Goal: Task Accomplishment & Management: Use online tool/utility

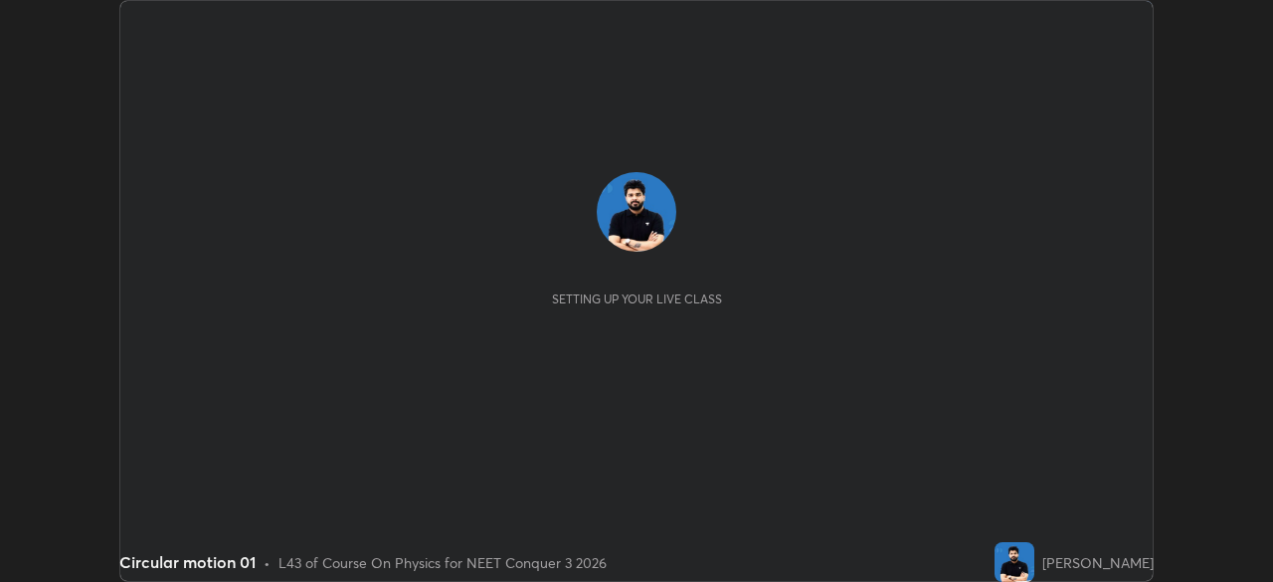
scroll to position [582, 1272]
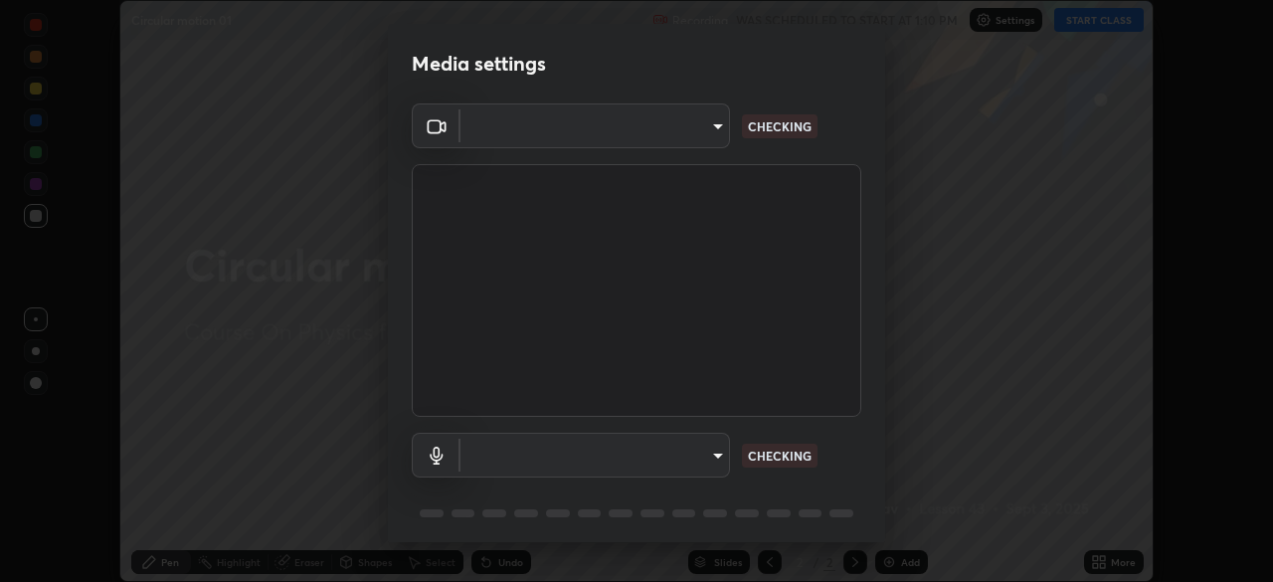
type input "ca2178d49a5cb12192a3fb46c4f9e24c845582a8c54499e9c28839f421edfd75"
click at [699, 453] on body "Erase all Circular motion 01 Recording WAS SCHEDULED TO START AT 1:10 PM Settin…" at bounding box center [636, 291] width 1273 height 582
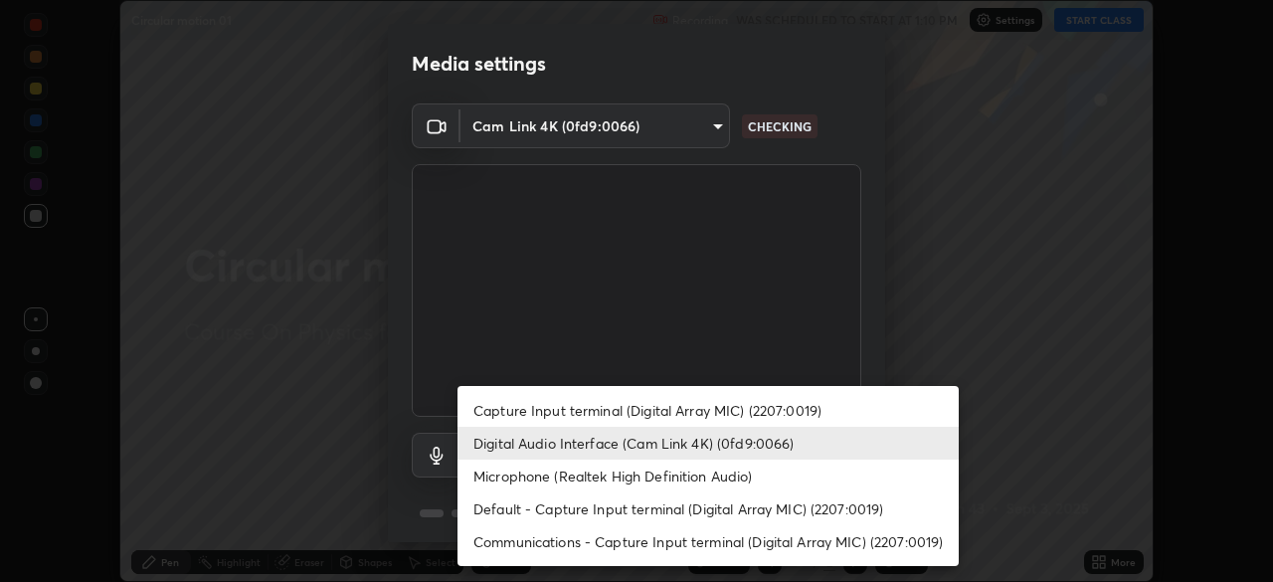
click at [628, 475] on li "Microphone (Realtek High Definition Audio)" at bounding box center [707, 475] width 501 height 33
type input "86aec7d829e42e6ea268cdcc98ba0c704b8f2fc3d2d016a195b452ad7add0abf"
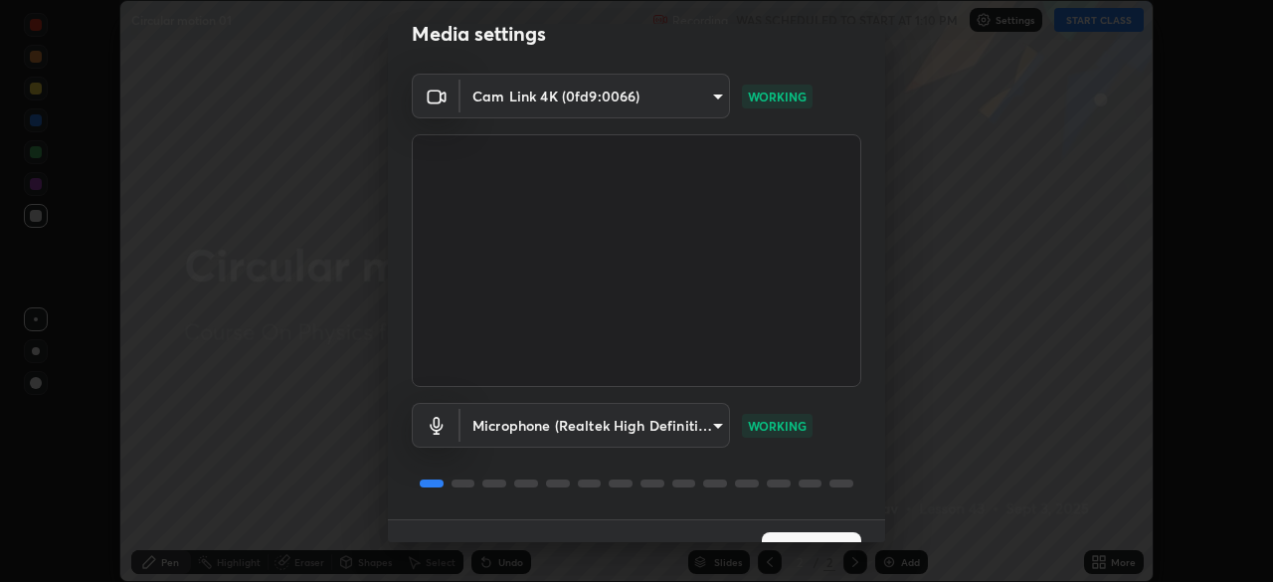
scroll to position [71, 0]
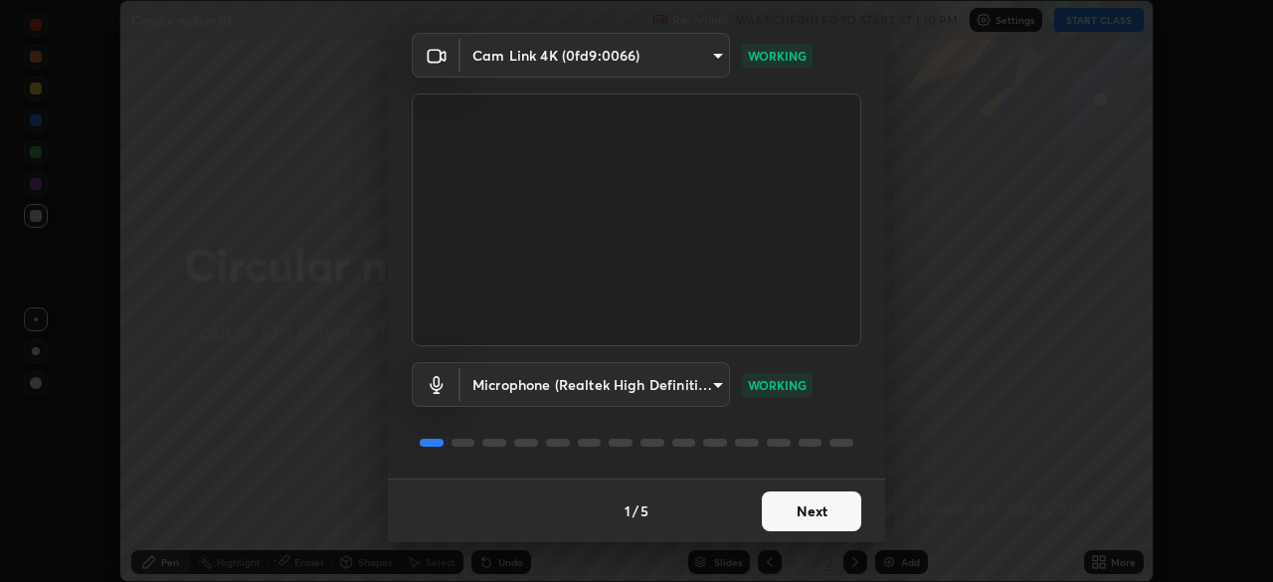
click at [800, 518] on button "Next" at bounding box center [811, 511] width 99 height 40
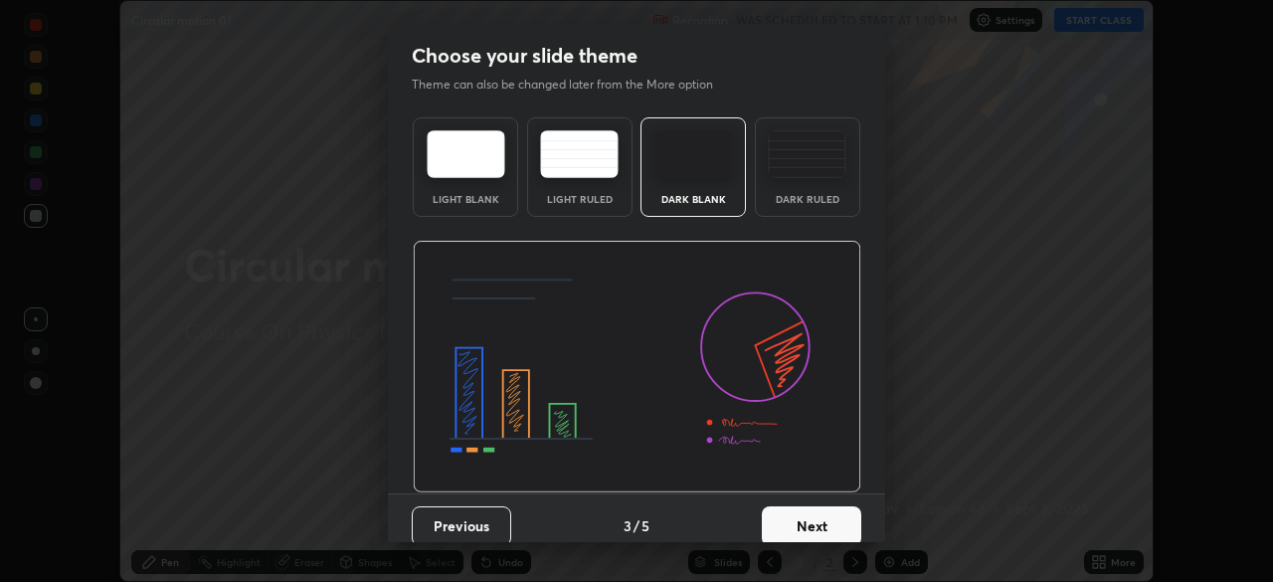
click at [854, 518] on button "Next" at bounding box center [811, 526] width 99 height 40
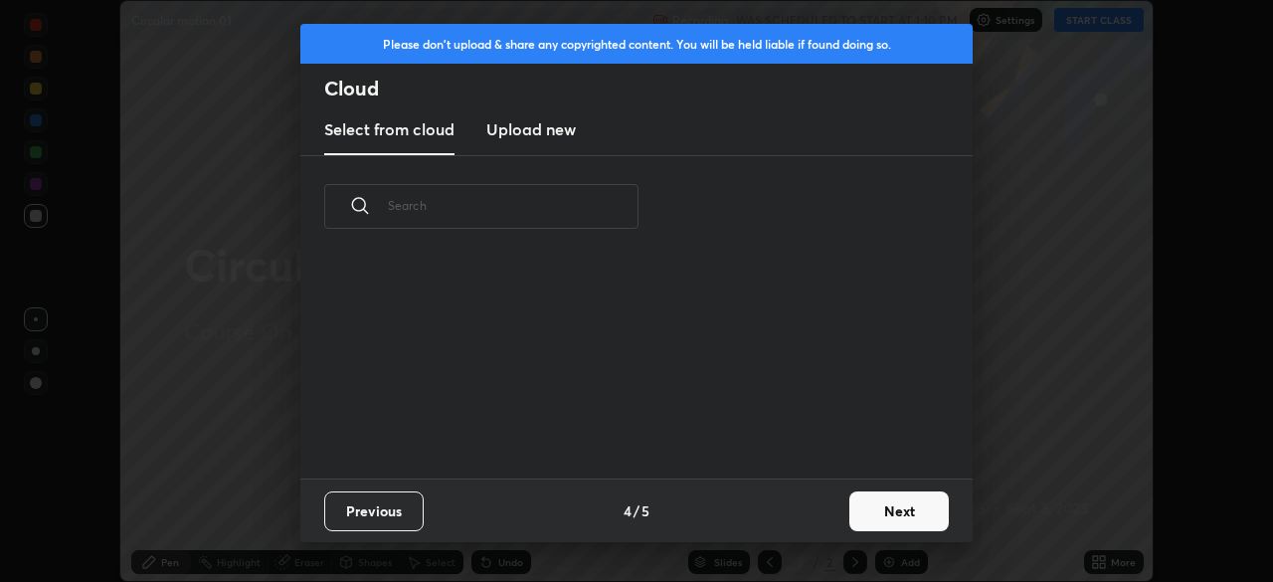
click at [885, 509] on button "Next" at bounding box center [898, 511] width 99 height 40
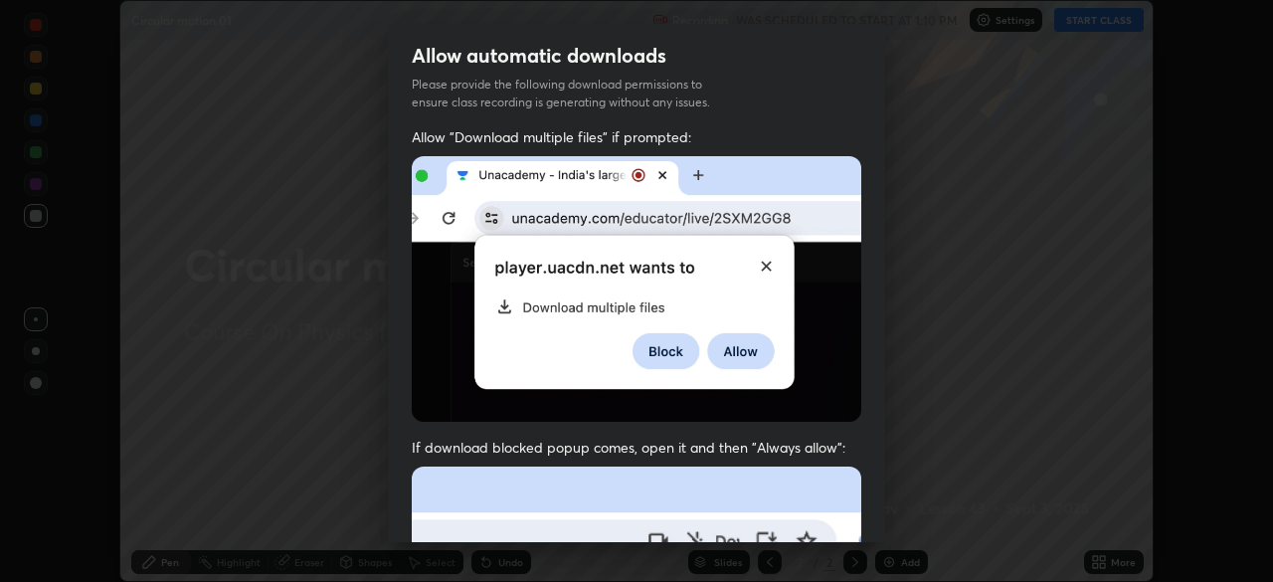
scroll to position [374, 0]
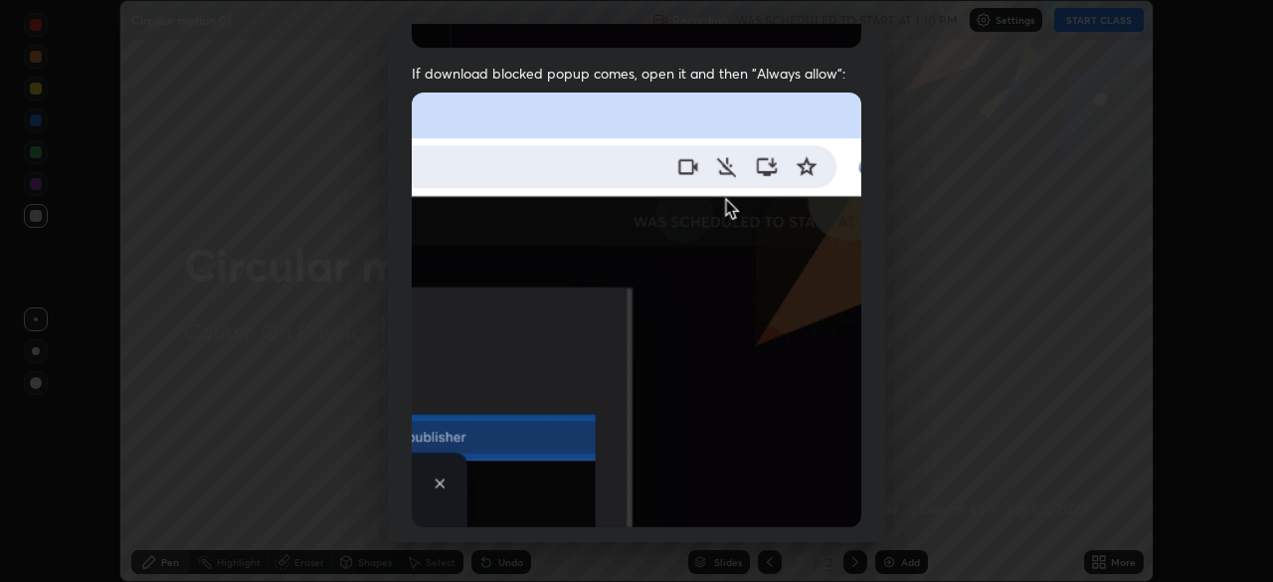
click at [423, 543] on div at bounding box center [424, 555] width 24 height 24
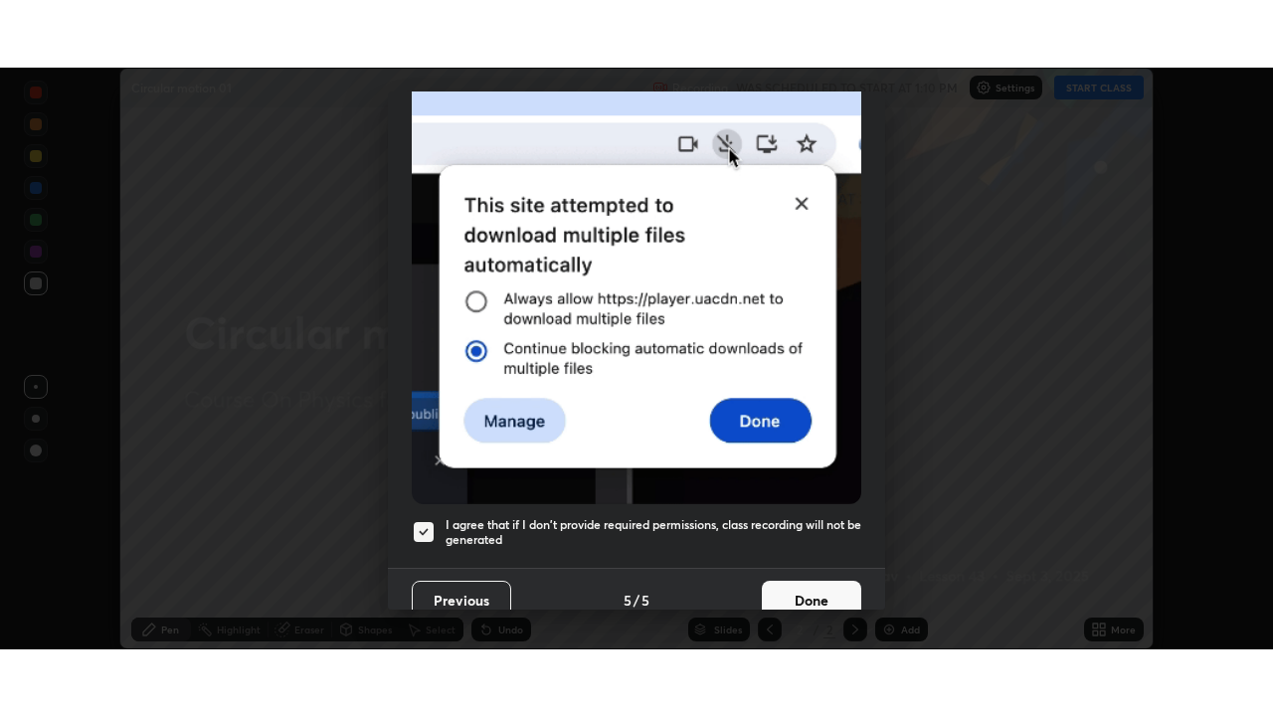
scroll to position [476, 0]
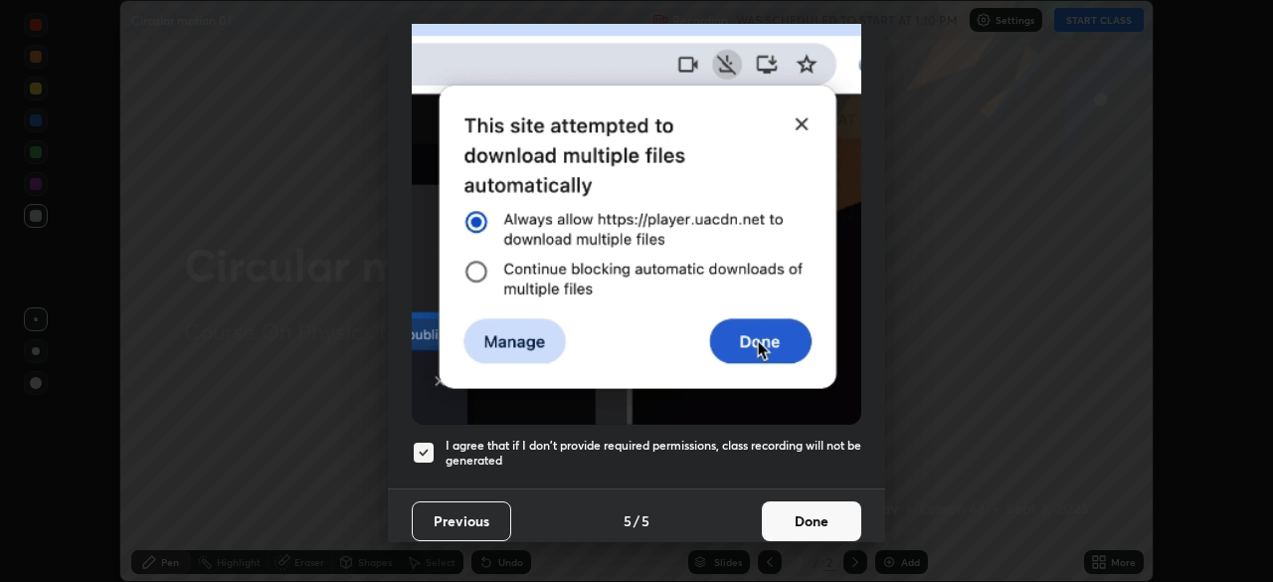
click at [804, 501] on button "Done" at bounding box center [811, 521] width 99 height 40
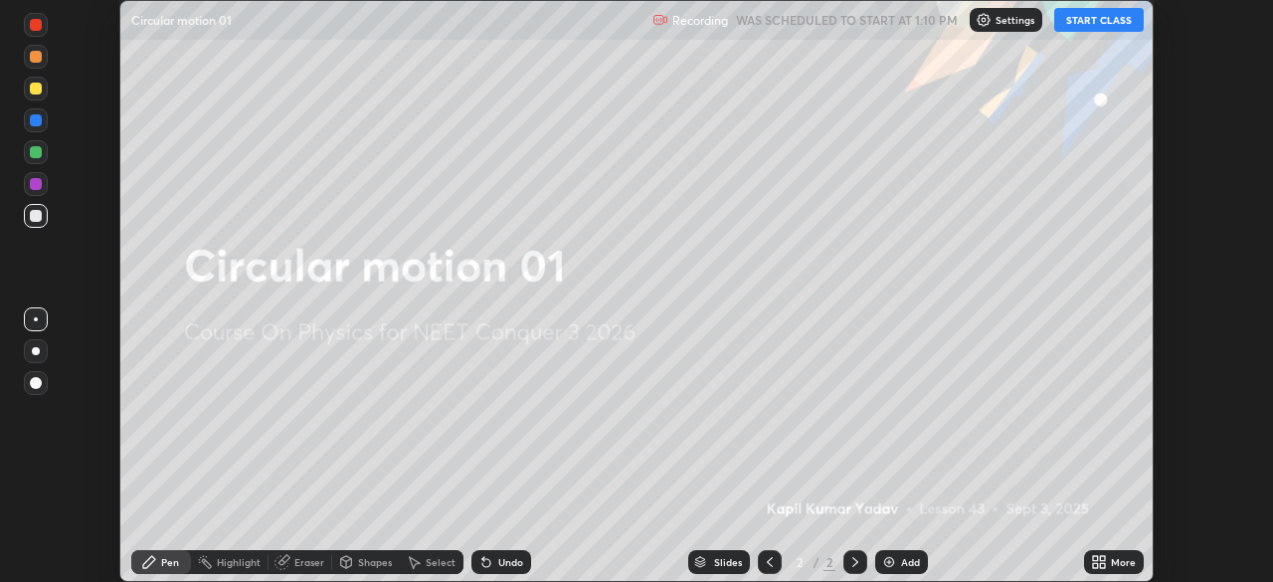
click at [1078, 19] on button "START CLASS" at bounding box center [1098, 20] width 89 height 24
click at [1102, 567] on icon at bounding box center [1102, 565] width 5 height 5
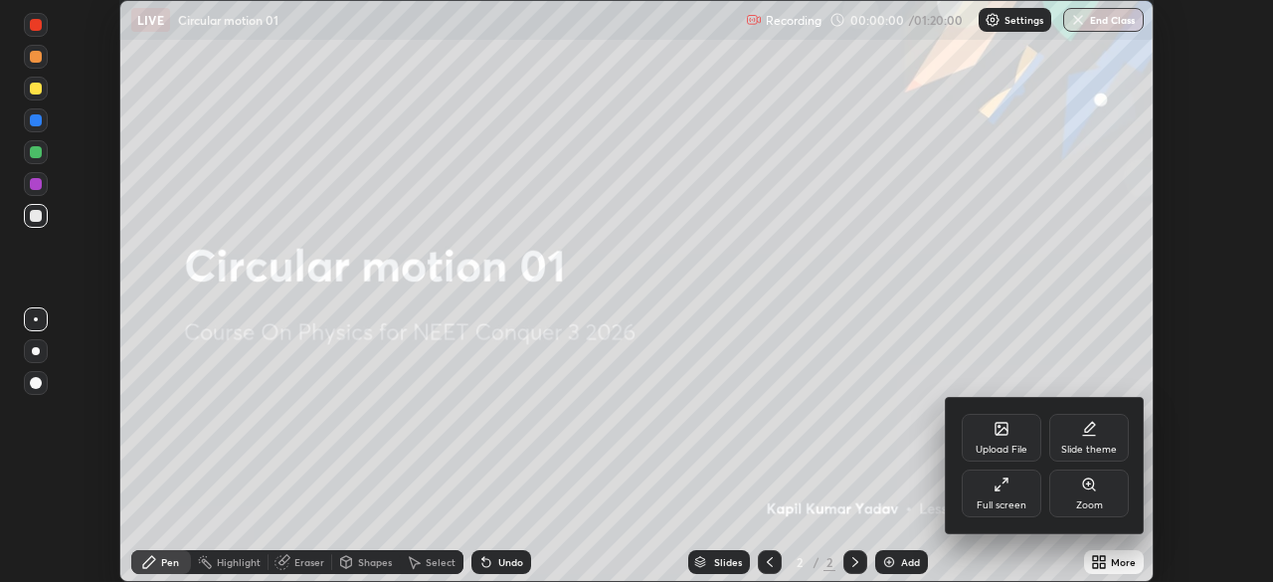
click at [1009, 500] on div "Full screen" at bounding box center [1001, 505] width 50 height 10
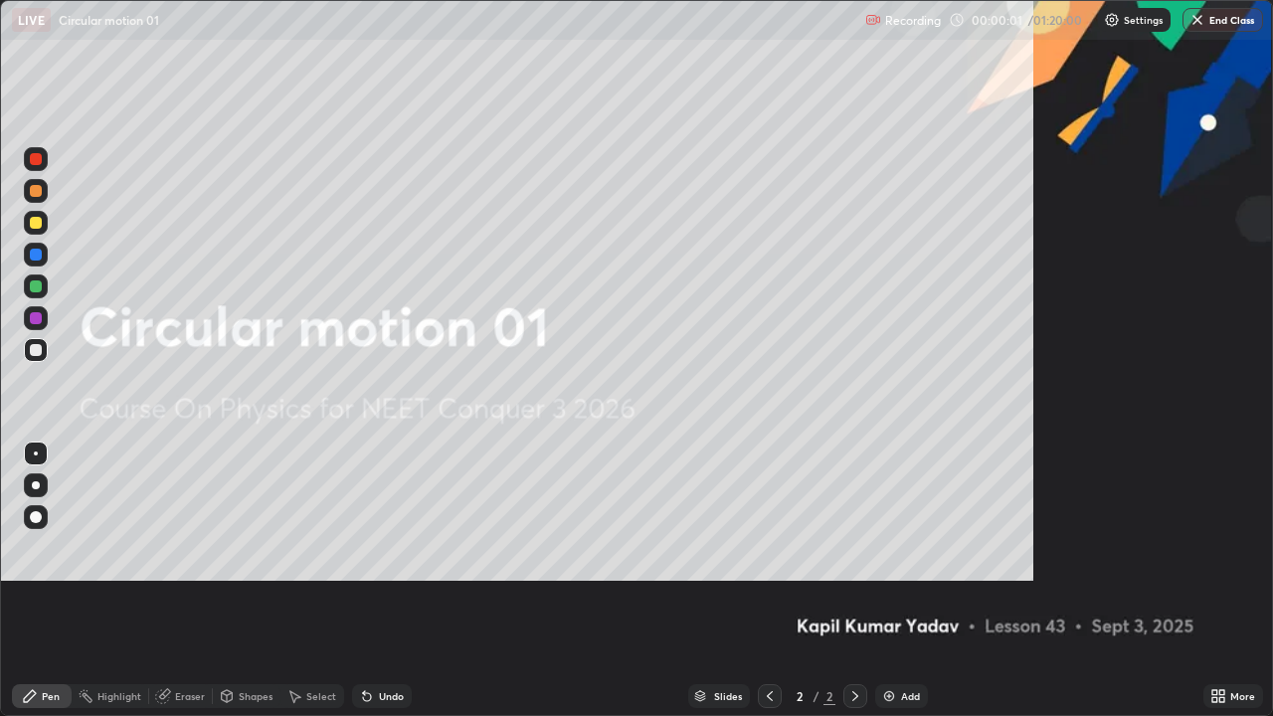
scroll to position [716, 1273]
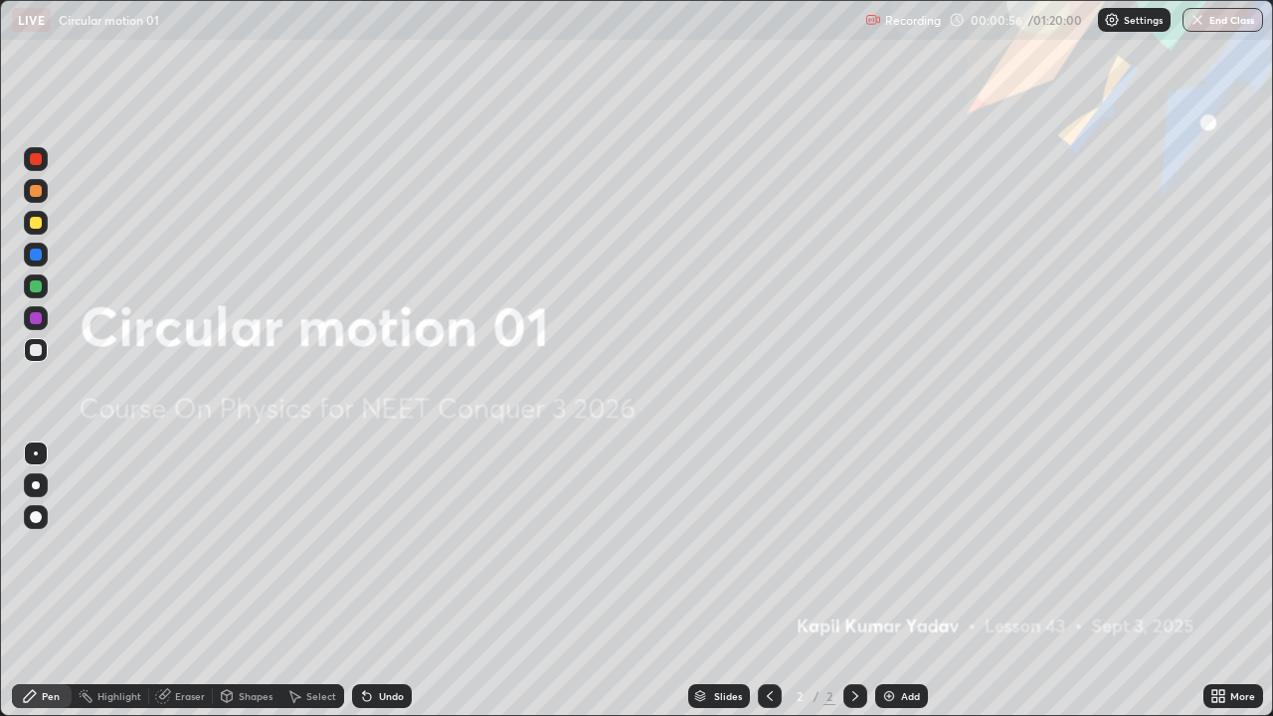
click at [894, 581] on img at bounding box center [889, 696] width 16 height 16
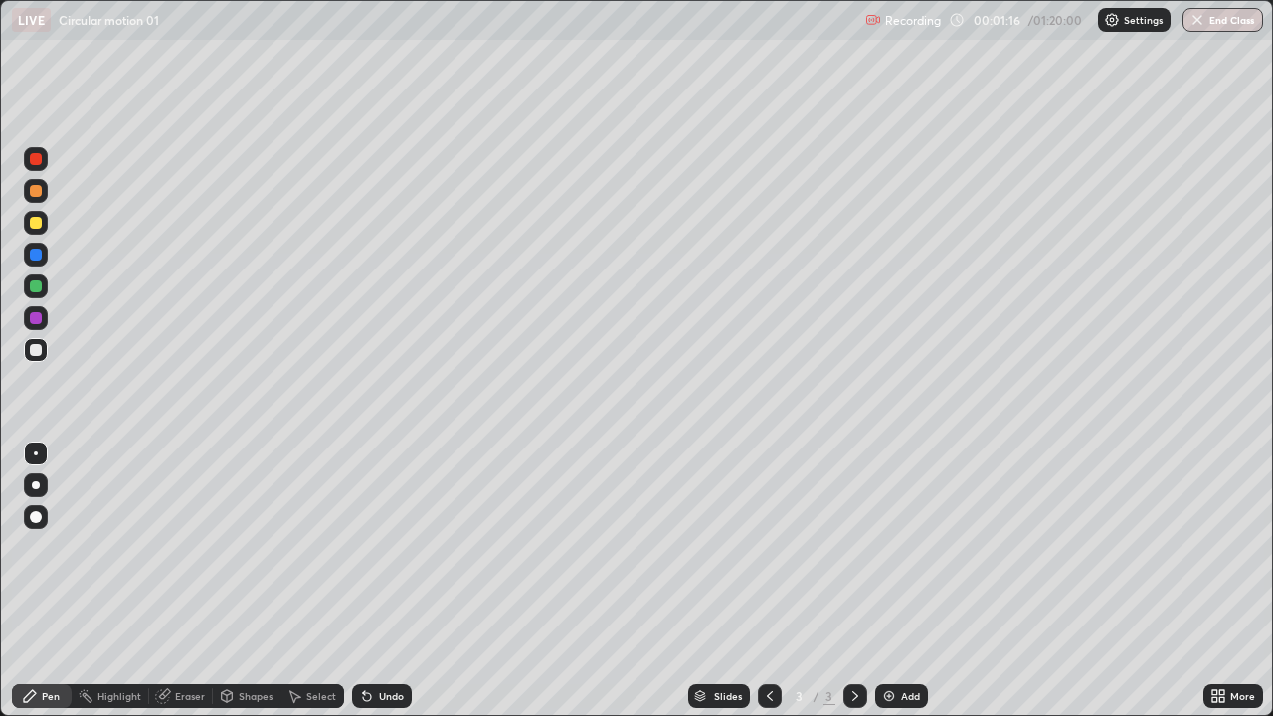
click at [371, 581] on icon at bounding box center [367, 696] width 16 height 16
click at [368, 581] on icon at bounding box center [367, 697] width 8 height 8
click at [35, 286] on div at bounding box center [36, 286] width 12 height 12
click at [370, 581] on icon at bounding box center [367, 696] width 16 height 16
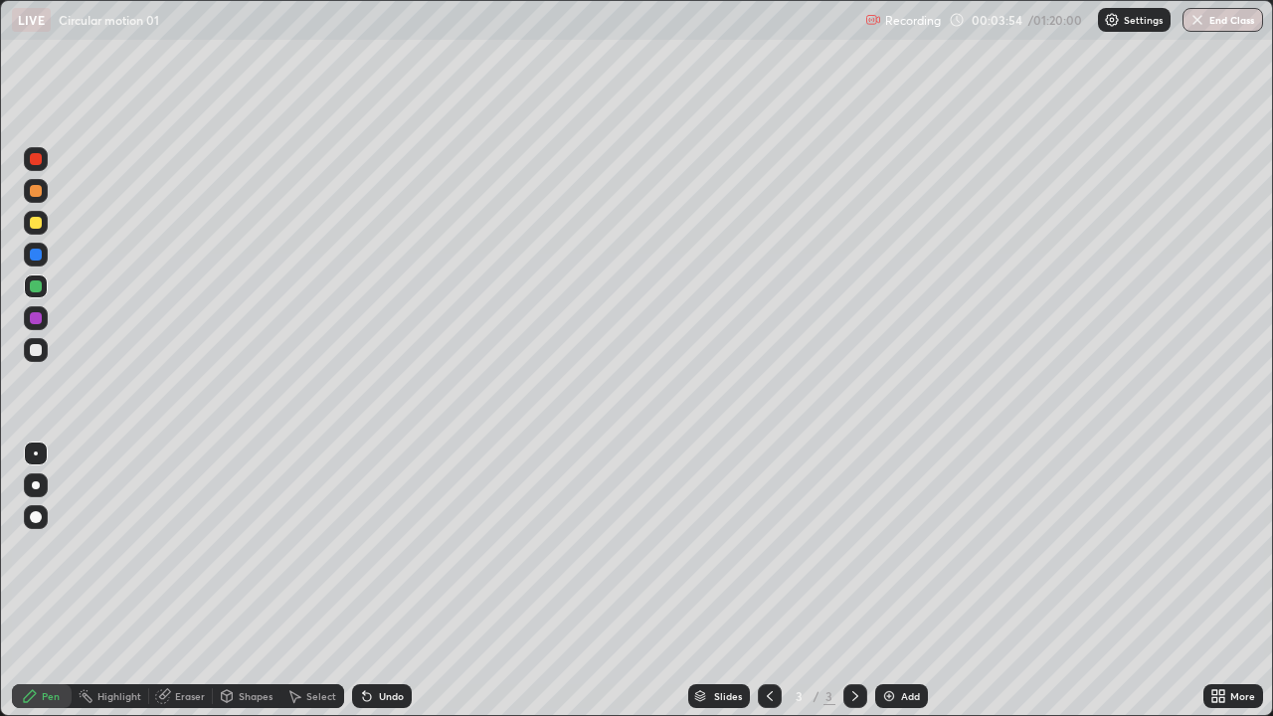
click at [370, 581] on icon at bounding box center [367, 696] width 16 height 16
click at [892, 581] on img at bounding box center [889, 696] width 16 height 16
click at [35, 351] on div at bounding box center [36, 350] width 12 height 12
click at [367, 581] on icon at bounding box center [367, 697] width 8 height 8
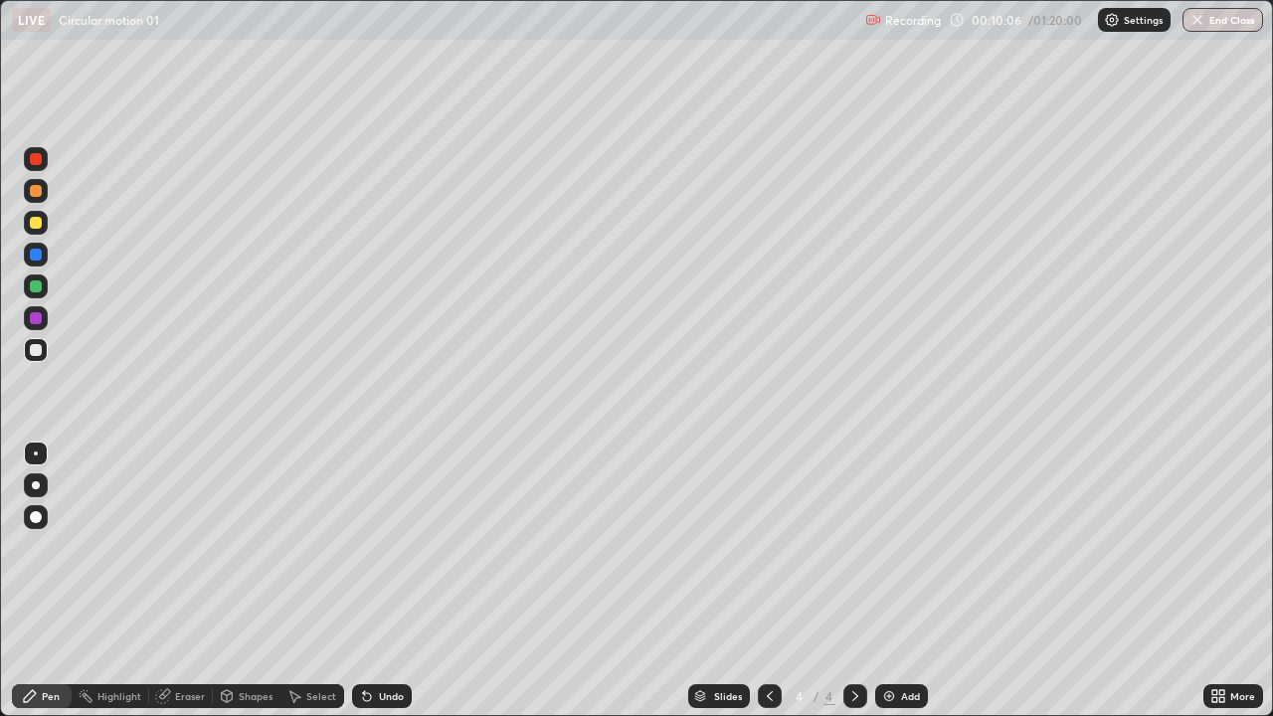
click at [368, 581] on icon at bounding box center [367, 696] width 16 height 16
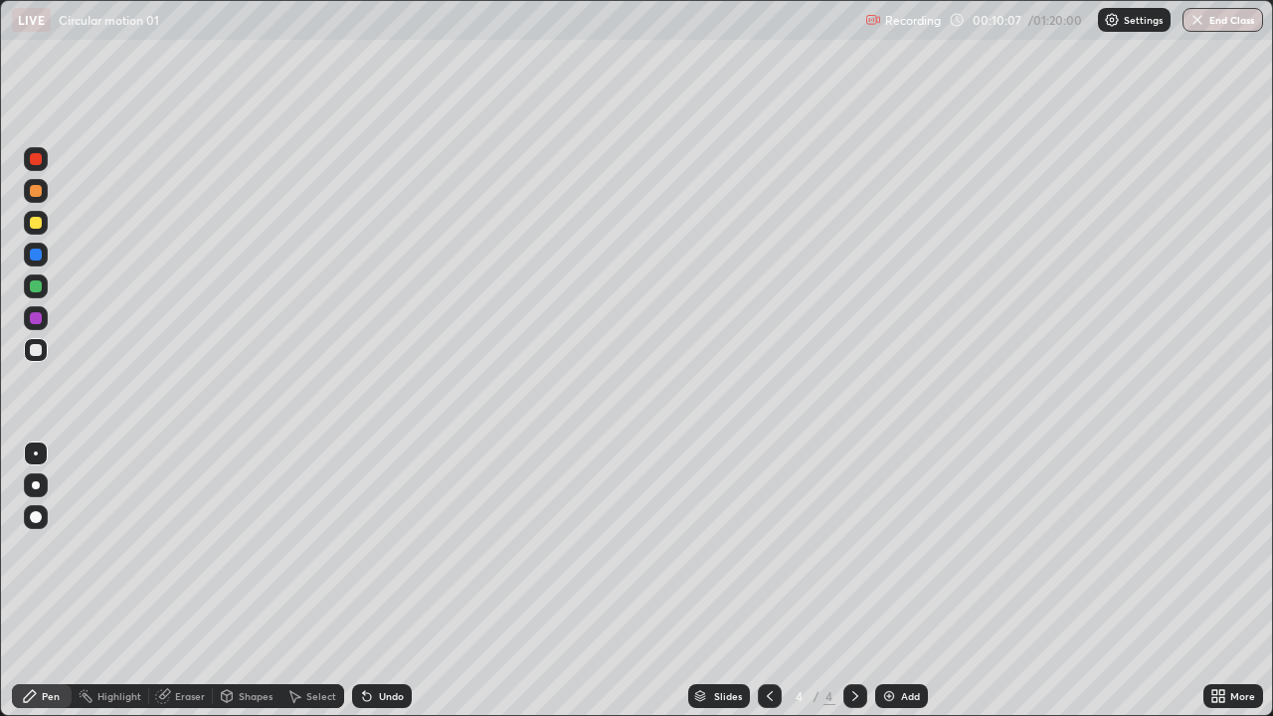
click at [365, 581] on icon at bounding box center [367, 696] width 16 height 16
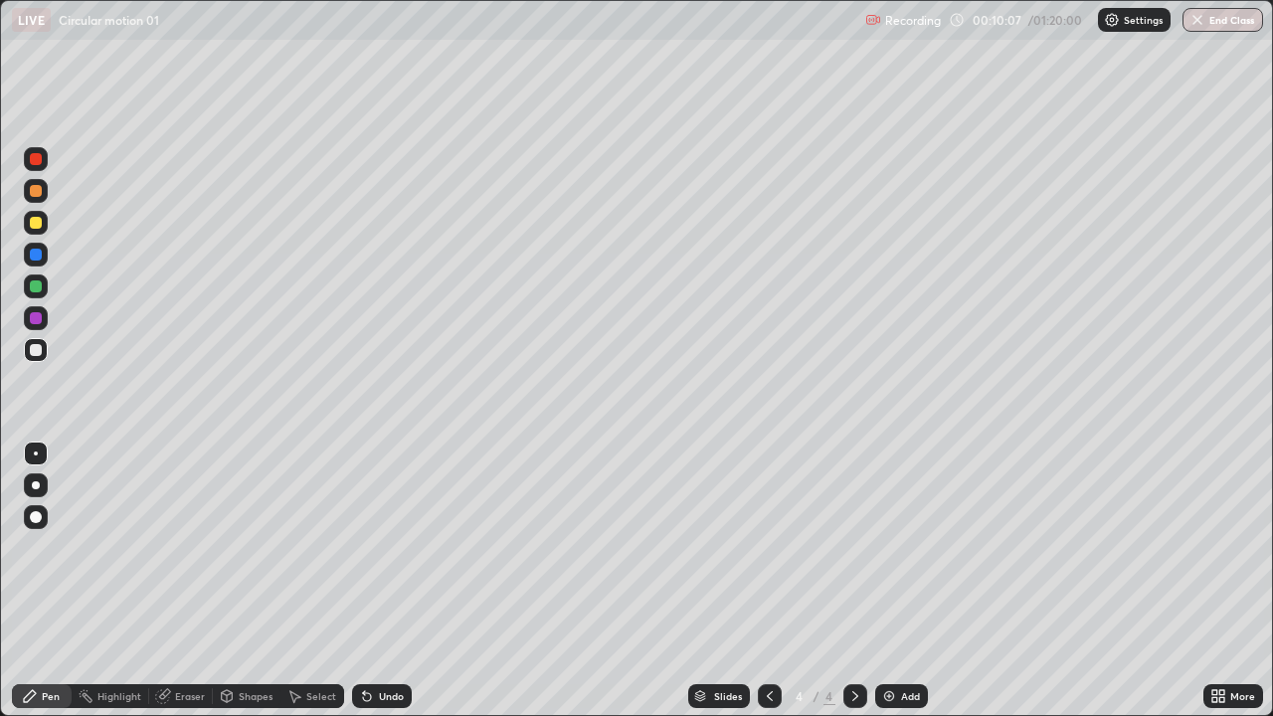
click at [365, 581] on icon at bounding box center [367, 696] width 16 height 16
click at [363, 581] on icon at bounding box center [364, 692] width 2 height 2
click at [32, 288] on div at bounding box center [36, 286] width 12 height 12
click at [40, 353] on div at bounding box center [36, 350] width 12 height 12
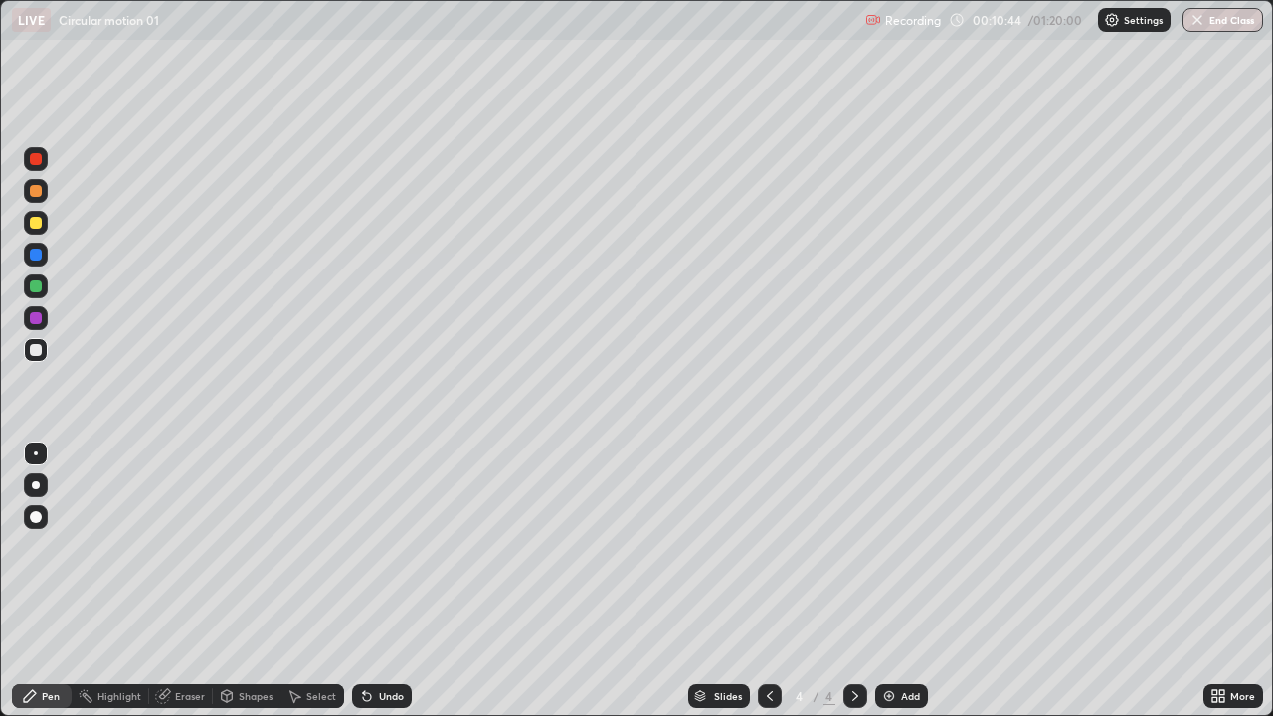
click at [37, 288] on div at bounding box center [36, 286] width 12 height 12
click at [379, 581] on div "Undo" at bounding box center [391, 696] width 25 height 10
click at [33, 353] on div at bounding box center [36, 350] width 12 height 12
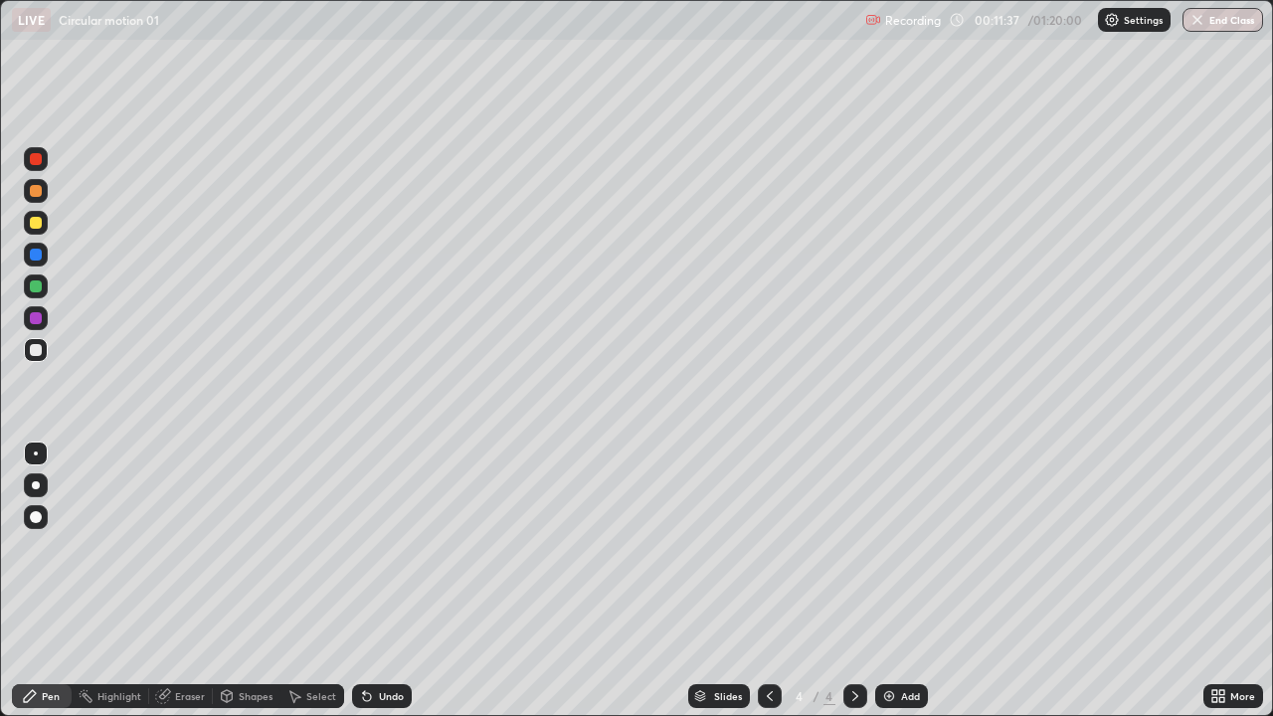
click at [382, 581] on div "Undo" at bounding box center [391, 696] width 25 height 10
click at [887, 581] on img at bounding box center [889, 696] width 16 height 16
click at [894, 581] on div "Add" at bounding box center [901, 696] width 53 height 24
click at [908, 581] on div "Add" at bounding box center [910, 696] width 19 height 10
click at [896, 581] on div "Add" at bounding box center [901, 696] width 53 height 24
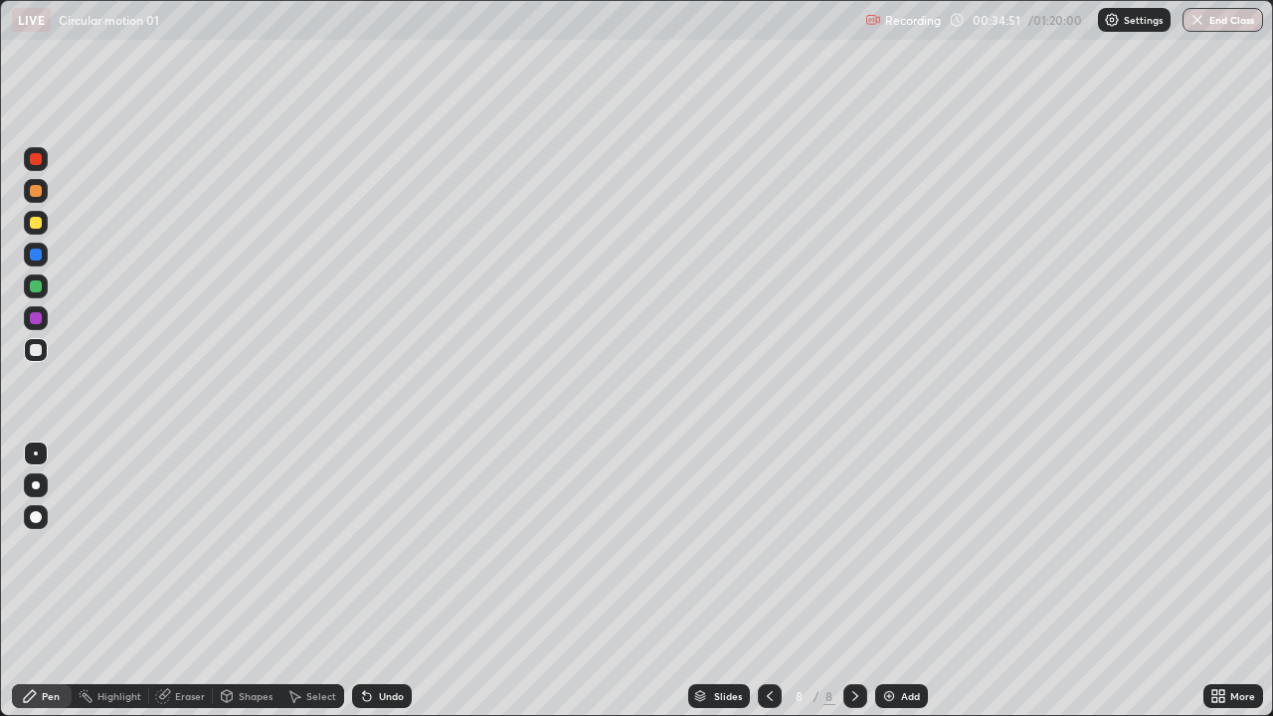
click at [35, 286] on div at bounding box center [36, 286] width 12 height 12
click at [901, 581] on div "Add" at bounding box center [910, 696] width 19 height 10
click at [896, 581] on div "Add" at bounding box center [901, 696] width 53 height 24
click at [379, 581] on div "Undo" at bounding box center [391, 696] width 25 height 10
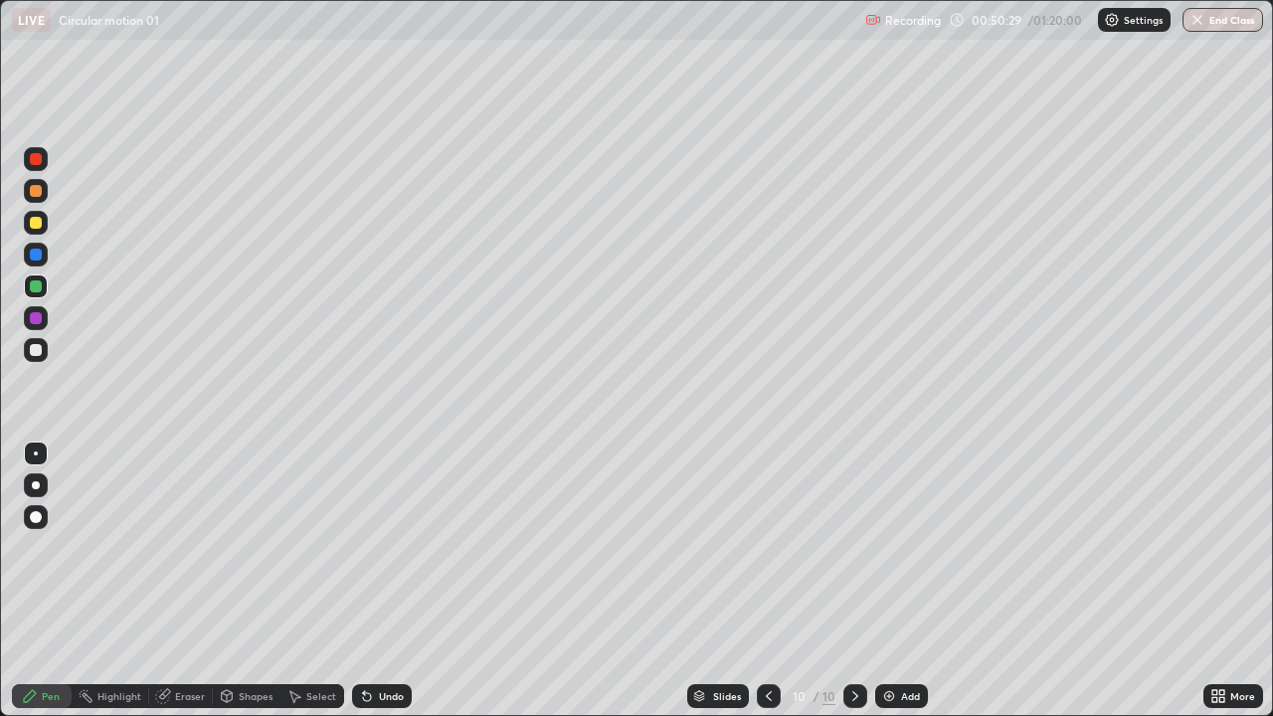
click at [901, 581] on div "Add" at bounding box center [910, 696] width 19 height 10
click at [767, 581] on icon at bounding box center [770, 696] width 16 height 16
click at [901, 581] on div "Add" at bounding box center [910, 696] width 19 height 10
click at [892, 581] on img at bounding box center [889, 696] width 16 height 16
click at [913, 581] on div "Add" at bounding box center [910, 696] width 19 height 10
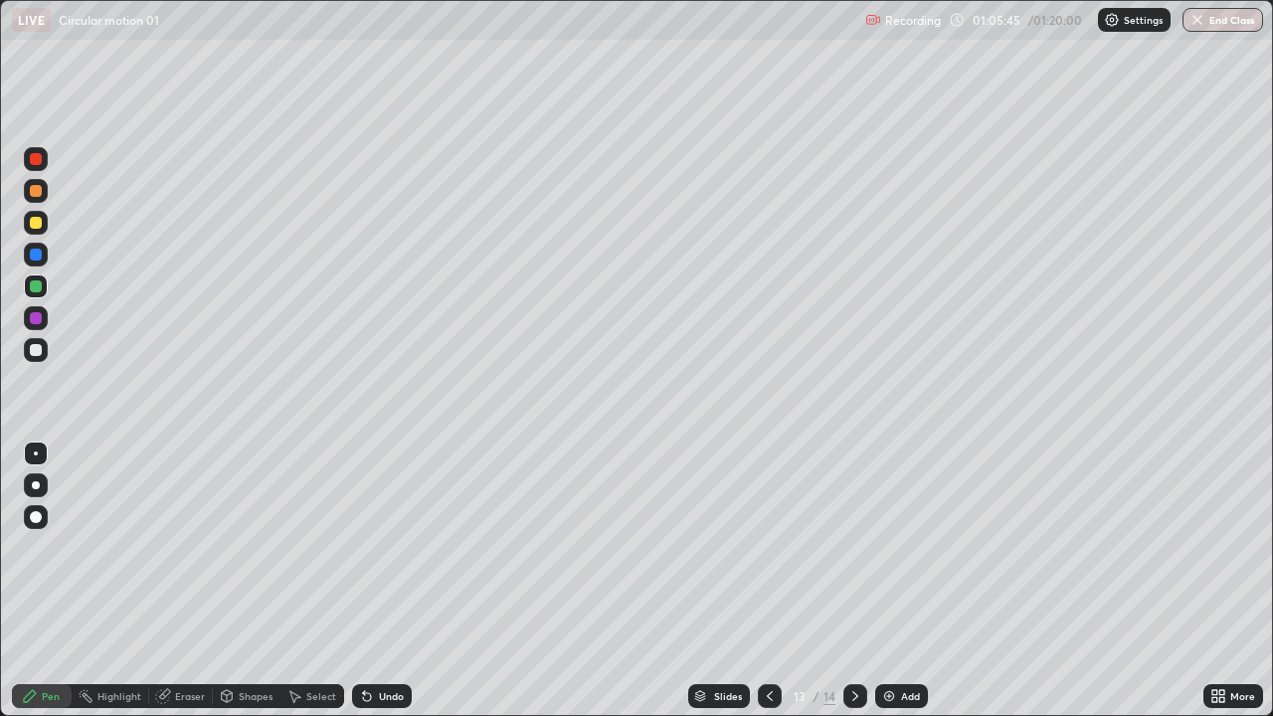
click at [891, 581] on img at bounding box center [889, 696] width 16 height 16
click at [894, 581] on img at bounding box center [889, 696] width 16 height 16
click at [1200, 20] on img "button" at bounding box center [1197, 20] width 16 height 16
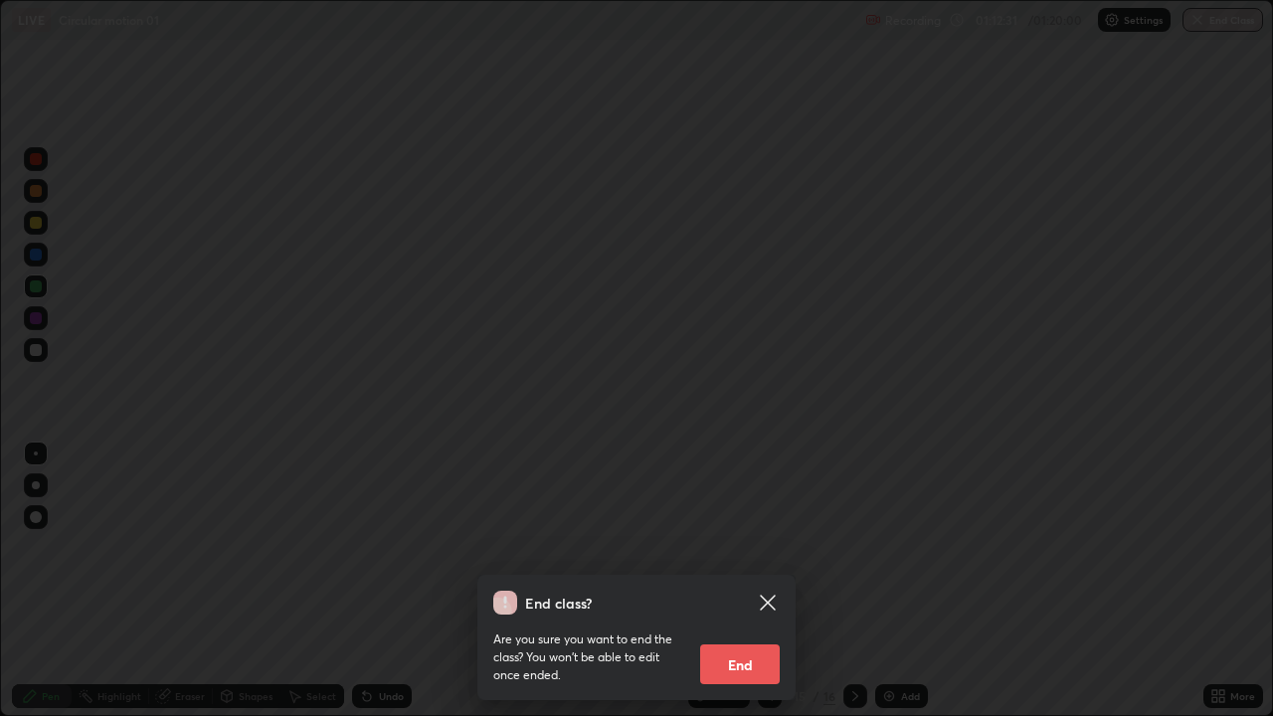
click at [738, 581] on button "End" at bounding box center [740, 664] width 80 height 40
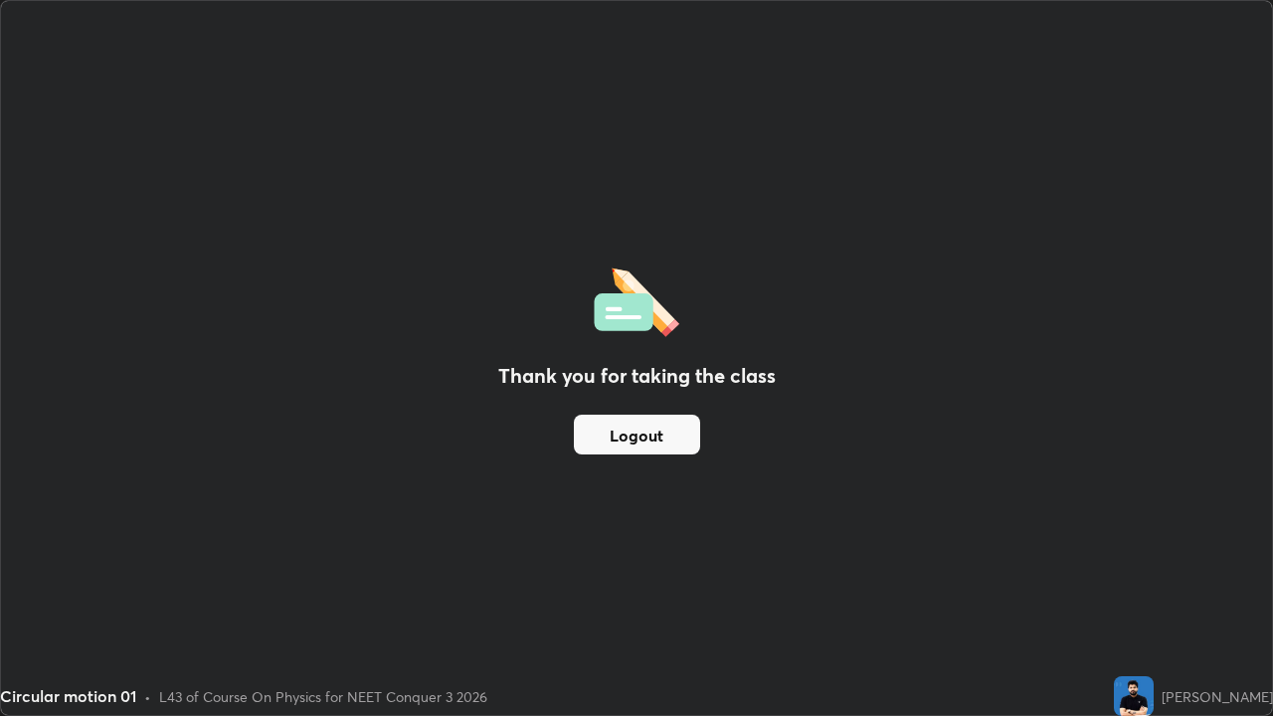
click at [617, 438] on button "Logout" at bounding box center [637, 435] width 126 height 40
click at [597, 441] on button "Logout" at bounding box center [637, 435] width 126 height 40
